Goal: Communication & Community: Answer question/provide support

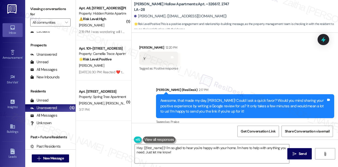
scroll to position [146, 0]
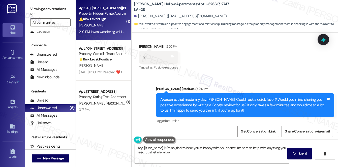
click at [113, 18] on div "⚠️ Risk Level: High The resident is questioning the amount of rent due, indicat…" at bounding box center [102, 18] width 47 height 5
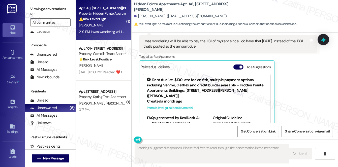
scroll to position [265, 0]
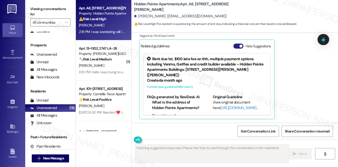
click at [237, 45] on button "Hide Suggestions" at bounding box center [238, 46] width 10 height 5
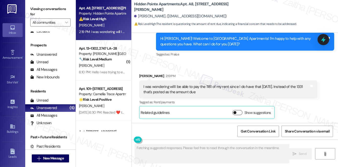
scroll to position [198, 0]
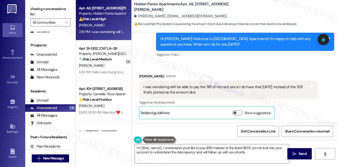
type textarea "Hi {{first_name}}, I understand you'd like to pay $1181 instead of the listed $…"
click at [238, 113] on button "Show suggestions" at bounding box center [237, 112] width 10 height 5
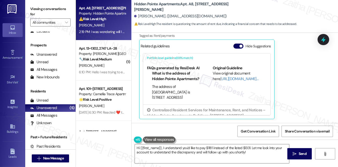
scroll to position [52, 0]
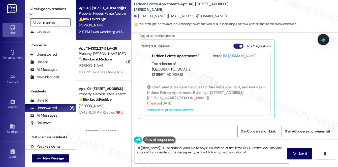
click at [236, 46] on button "Hide Suggestions" at bounding box center [238, 46] width 10 height 5
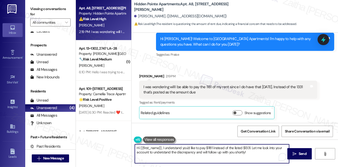
drag, startPoint x: 136, startPoint y: 148, endPoint x: 259, endPoint y: 153, distance: 123.3
click at [259, 153] on textarea "Hi {{first_name}}, I understand you'd like to pay $1181 instead of the listed $…" at bounding box center [212, 153] width 154 height 19
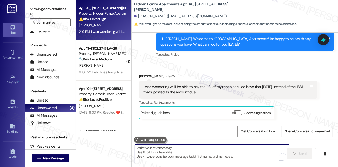
paste textarea "Hi {{first_name}}, I understand you’d like to pay $1181 instead of the listed $…"
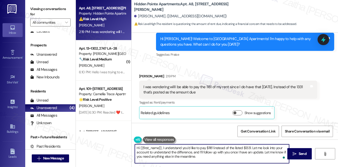
click at [137, 148] on textarea "Hi {{first_name}}, I understand you’d like to pay $1181 instead of the listed $…" at bounding box center [212, 153] width 154 height 19
click at [203, 147] on textarea "Thank you for letting me know, {{first_name}}, I understand you’d like to pay $…" at bounding box center [212, 153] width 154 height 19
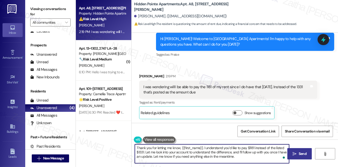
type textarea "Thank you for letting me know, {{first_name}}. I understand you’d like to pay $…"
click at [299, 156] on span "Send" at bounding box center [303, 153] width 8 height 5
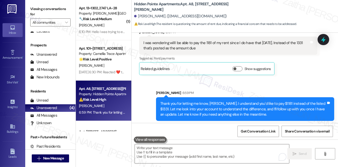
scroll to position [244, 0]
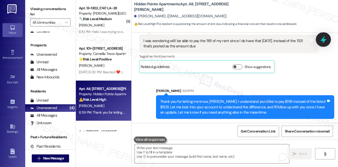
click at [322, 41] on icon at bounding box center [323, 39] width 9 height 9
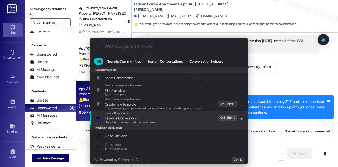
click at [115, 116] on span "Escalate Conversation" at bounding box center [121, 118] width 32 height 5
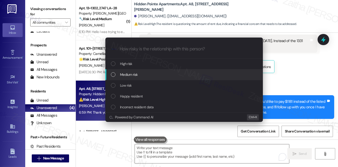
click at [135, 74] on span "Medium risk" at bounding box center [129, 75] width 18 height 6
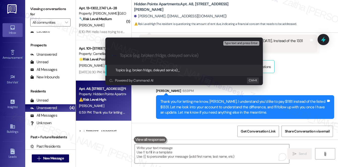
paste input "Billing Concern: [PERSON_NAME] ($1181 vs. $1331)"
type input "Billing Concern: [PERSON_NAME] ($1181 vs. $1331)"
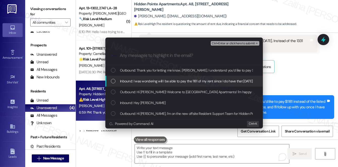
click at [164, 79] on span "Inbound: I was wondering will I be able to pay the 1181 of my rent since I do h…" at bounding box center [224, 81] width 209 height 6
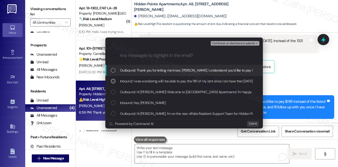
click at [236, 42] on span "Ctrl+Enter or click here to submit" at bounding box center [233, 44] width 43 height 4
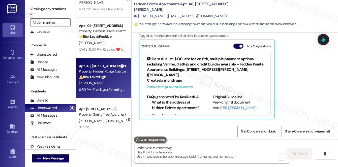
scroll to position [30, 0]
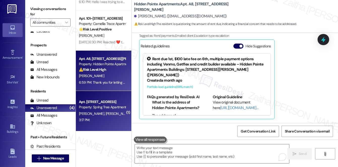
click at [117, 112] on div "[PERSON_NAME] [PERSON_NAME]" at bounding box center [102, 114] width 48 height 6
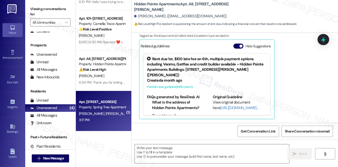
type textarea "Fetching suggested responses. Please feel free to read through the conversation…"
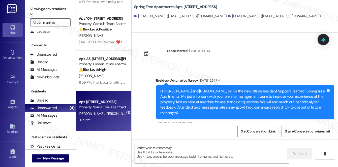
scroll to position [36, 0]
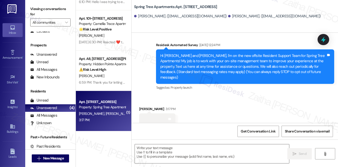
type textarea "Fetching suggested responses. Please feel free to read through the conversation…"
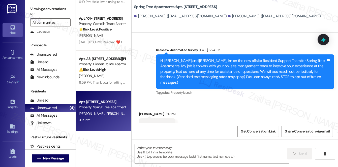
scroll to position [36, 0]
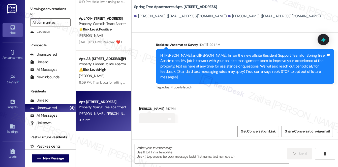
drag, startPoint x: 220, startPoint y: 102, endPoint x: 151, endPoint y: 109, distance: 69.3
drag, startPoint x: 151, startPoint y: 109, endPoint x: 156, endPoint y: 113, distance: 6.5
drag, startPoint x: 156, startPoint y: 113, endPoint x: 159, endPoint y: 113, distance: 3.1
drag, startPoint x: 160, startPoint y: 113, endPoint x: 261, endPoint y: 97, distance: 102.7
click at [261, 97] on div "Received via SMS [PERSON_NAME] 3:17 PM Tags and notes" at bounding box center [235, 112] width 206 height 34
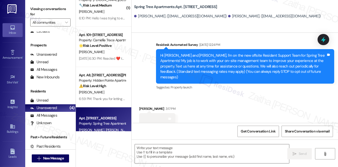
scroll to position [0, 0]
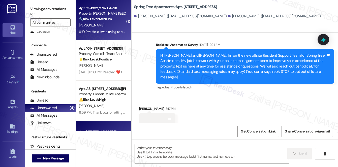
click at [110, 25] on div "[PERSON_NAME]" at bounding box center [102, 25] width 48 height 6
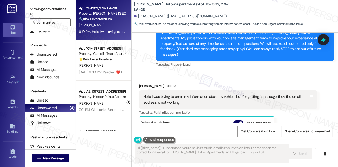
scroll to position [58, 0]
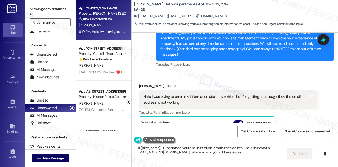
type textarea "Hi {{first_name}}, I understand you're having trouble emailing vehicle info. Th…"
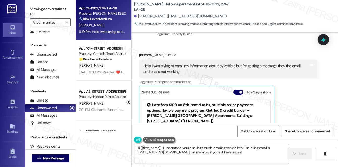
scroll to position [81, 0]
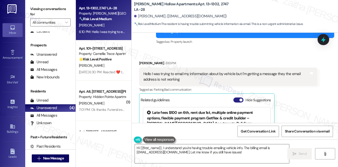
click at [236, 97] on button "Hide Suggestions" at bounding box center [238, 99] width 10 height 5
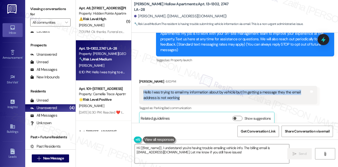
drag, startPoint x: 142, startPoint y: 87, endPoint x: 184, endPoint y: 93, distance: 42.8
click at [184, 93] on div "Hello I was trying to email my information about by vehicle but I'm getting a m…" at bounding box center [228, 95] width 178 height 18
copy div "Hello I was trying to email my information about by vehicle but I'm getting a m…"
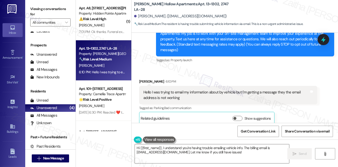
click at [220, 75] on div "Received via SMS [PERSON_NAME] 6:10 PM Hello I was trying to email my informati…" at bounding box center [228, 101] width 186 height 53
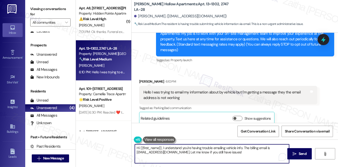
drag, startPoint x: 137, startPoint y: 149, endPoint x: 252, endPoint y: 155, distance: 115.8
click at [252, 155] on textarea "Hi {{first_name}}, I understand you're having trouble emailing vehicle info. Th…" at bounding box center [212, 153] width 154 height 19
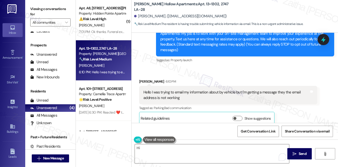
click at [143, 79] on div "[PERSON_NAME] 6:10 PM" at bounding box center [228, 82] width 178 height 7
copy div "[PERSON_NAME]"
click at [157, 149] on textarea "Hi" at bounding box center [212, 153] width 154 height 19
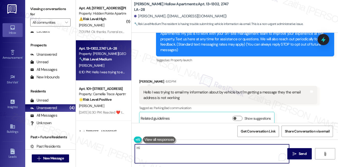
paste textarea "[PERSON_NAME]"
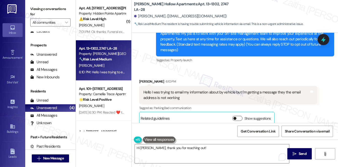
click at [241, 116] on button "Show suggestions" at bounding box center [237, 118] width 10 height 5
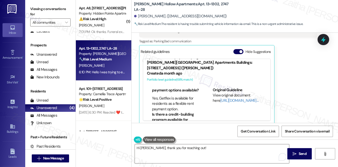
scroll to position [137, 0]
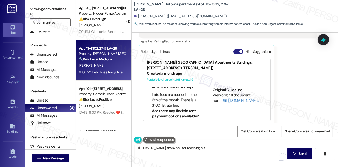
click at [236, 49] on button "Hide Suggestions" at bounding box center [238, 51] width 10 height 5
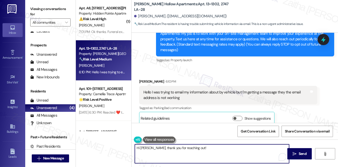
click at [202, 148] on textarea "Hi [PERSON_NAME], thank you for reaching out!" at bounding box center [212, 153] width 154 height 19
paste textarea "I’m sorry you had trouble sending your vehicle information by email. Could you …"
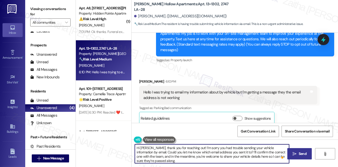
type textarea "Hi [PERSON_NAME], thank you for reaching out! I’m sorry you had trouble sending…"
click at [301, 154] on span "Send" at bounding box center [303, 153] width 8 height 5
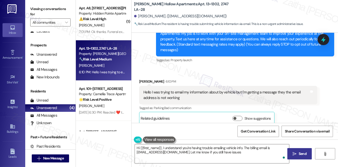
type textarea "Hi {{first_name}}, I understand you're having trouble emailing vehicle info. Th…"
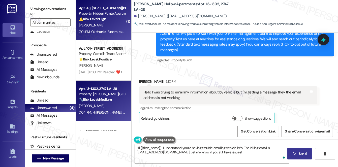
click at [115, 27] on div "[PERSON_NAME]" at bounding box center [102, 25] width 48 height 6
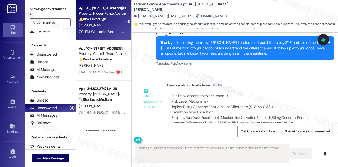
scroll to position [361, 0]
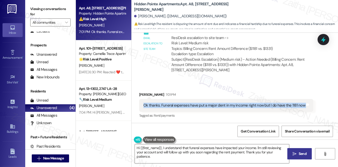
drag, startPoint x: 140, startPoint y: 105, endPoint x: 312, endPoint y: 106, distance: 171.6
click at [312, 106] on div "Received via SMS [PERSON_NAME] 7:01 PM Ok thanks. Funeral expenses have put a m…" at bounding box center [226, 105] width 182 height 35
copy div "Ok thanks. Funeral expenses have put a major dent in my income right now but I …"
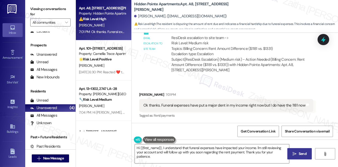
click at [215, 85] on div "Received via SMS [PERSON_NAME] 7:01 PM Ok thanks. Funeral expenses have put a m…" at bounding box center [235, 102] width 206 height 43
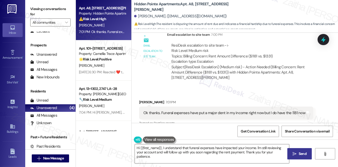
scroll to position [361, 0]
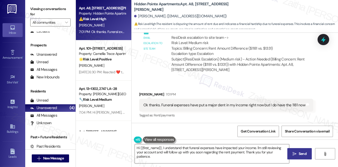
click at [231, 92] on div "[PERSON_NAME] 7:01 PM" at bounding box center [226, 95] width 174 height 7
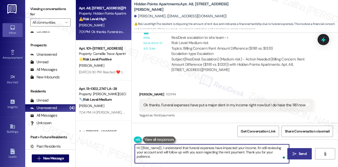
drag, startPoint x: 135, startPoint y: 148, endPoint x: 200, endPoint y: 149, distance: 64.5
click at [200, 149] on textarea "Hi {{first_name}}, I understand that funeral expenses have impacted your income…" at bounding box center [212, 153] width 154 height 19
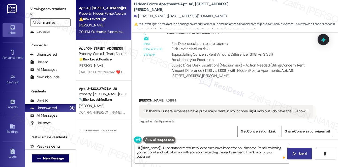
scroll to position [338, 0]
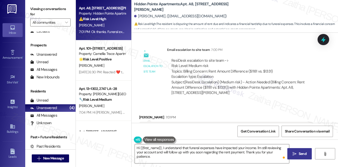
drag, startPoint x: 200, startPoint y: 100, endPoint x: 153, endPoint y: 101, distance: 47.1
click at [153, 101] on div "Email escalation to site team Email escalation to site team 7:00 PM ResiDesk es…" at bounding box center [228, 73] width 186 height 60
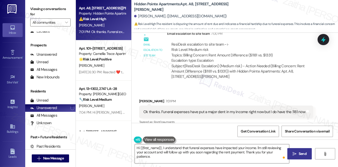
scroll to position [361, 0]
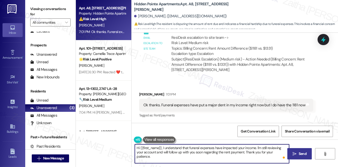
drag, startPoint x: 137, startPoint y: 148, endPoint x: 285, endPoint y: 152, distance: 147.9
click at [285, 152] on textarea "Hi {{first_name}}, I understand that funeral expenses have impacted your income…" at bounding box center [212, 153] width 154 height 19
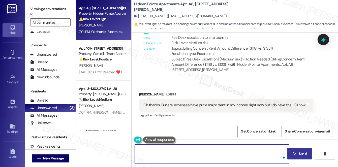
paste textarea "Thank you for sharing that with me, and I’m so sorry to hear about your loss. I…"
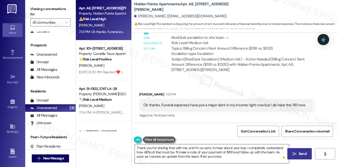
click at [283, 157] on div "Open Grammarly." at bounding box center [283, 157] width 3 height 3
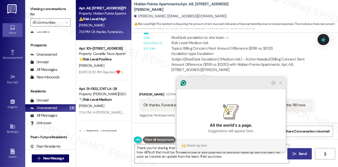
click at [282, 85] on icon "Close Grammarly Assistant" at bounding box center [280, 83] width 4 height 4
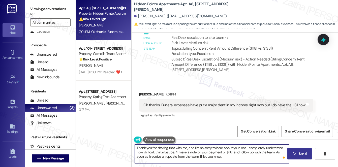
drag, startPoint x: 190, startPoint y: 156, endPoint x: 169, endPoint y: 155, distance: 21.2
click at [169, 155] on textarea "Thank you for sharing that with me, and I’m so sorry to hear about your loss. I…" at bounding box center [212, 153] width 154 height 19
type textarea "Thank you for sharing that with me, and I’m so sorry to hear about your loss. I…"
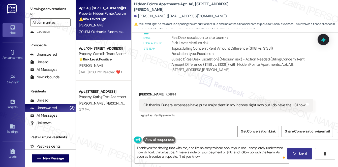
click at [298, 150] on button " Send" at bounding box center [299, 153] width 24 height 11
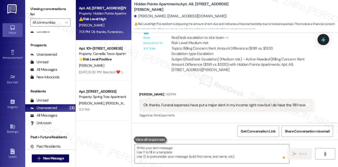
scroll to position [361, 0]
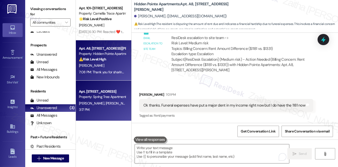
click at [107, 112] on div "3:17 PM: 3:17 PM:" at bounding box center [102, 110] width 48 height 6
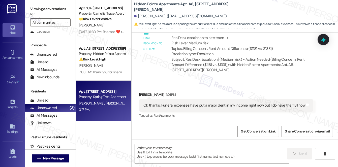
type textarea "Fetching suggested responses. Please feel free to read through the conversation…"
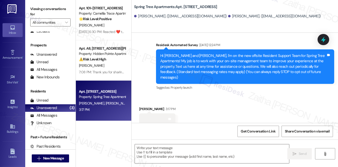
scroll to position [36, 0]
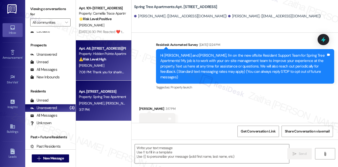
click at [107, 68] on div "[PERSON_NAME]" at bounding box center [102, 65] width 48 height 6
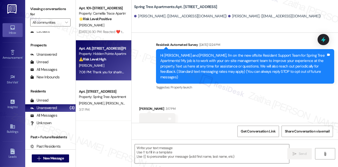
type textarea "Fetching suggested responses. Please feel free to read through the conversation…"
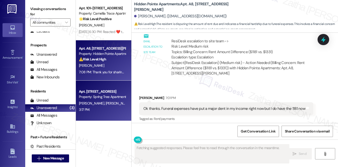
scroll to position [361, 0]
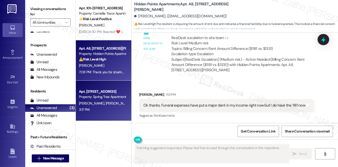
click at [109, 107] on div "3:17 PM: 3:17 PM:" at bounding box center [102, 110] width 48 height 6
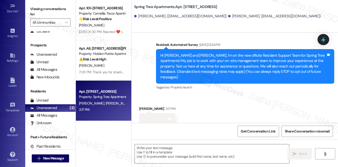
scroll to position [71, 0]
click at [11, 135] on div "Account" at bounding box center [12, 134] width 25 height 5
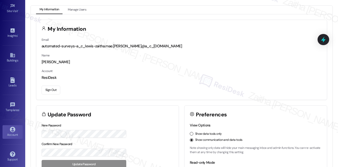
click at [54, 88] on button "Sign Out" at bounding box center [51, 90] width 19 height 9
